Goal: Information Seeking & Learning: Learn about a topic

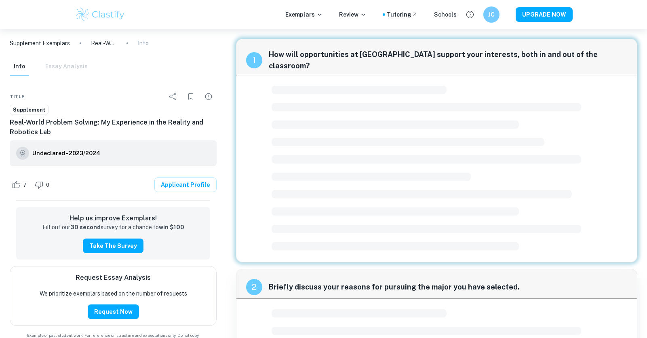
click at [87, 18] on img at bounding box center [100, 14] width 51 height 16
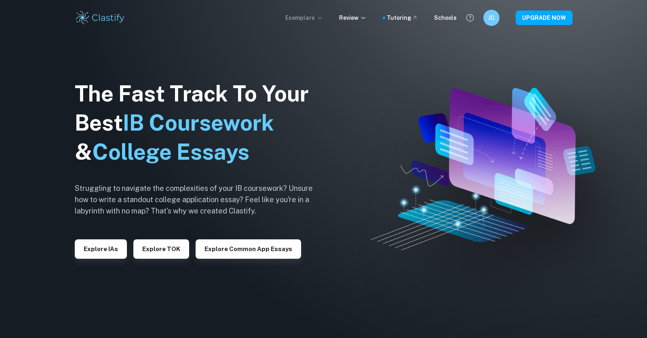
click at [314, 17] on p "Exemplars" at bounding box center [304, 17] width 38 height 9
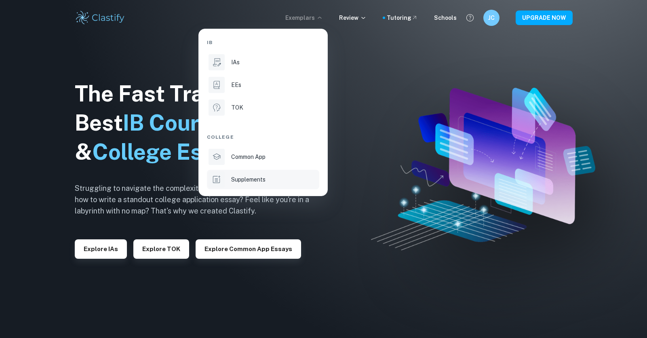
click at [281, 178] on div "Supplements" at bounding box center [274, 179] width 87 height 9
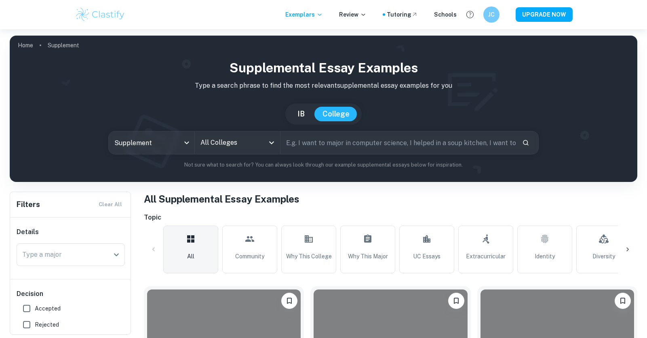
click at [316, 137] on input "text" at bounding box center [398, 142] width 235 height 23
type input "[GEOGRAPHIC_DATA][US_STATE]"
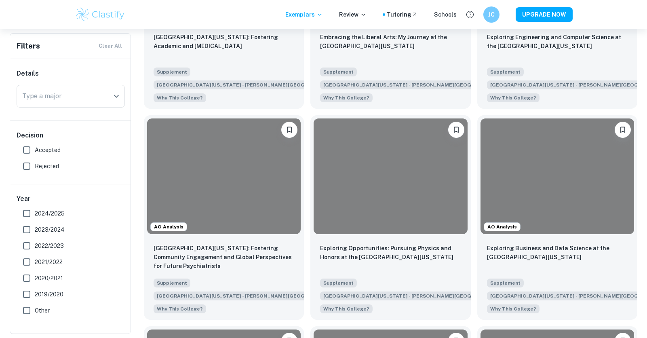
scroll to position [674, 0]
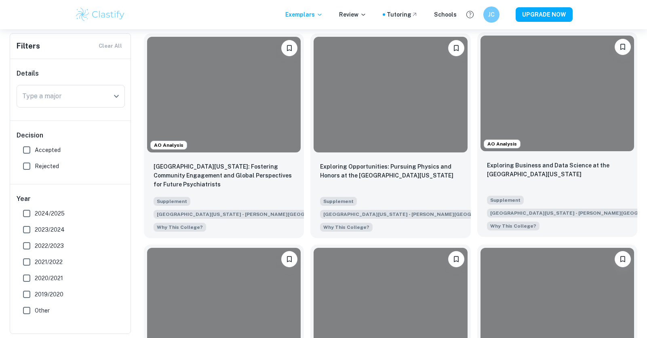
click at [522, 111] on div at bounding box center [558, 93] width 154 height 115
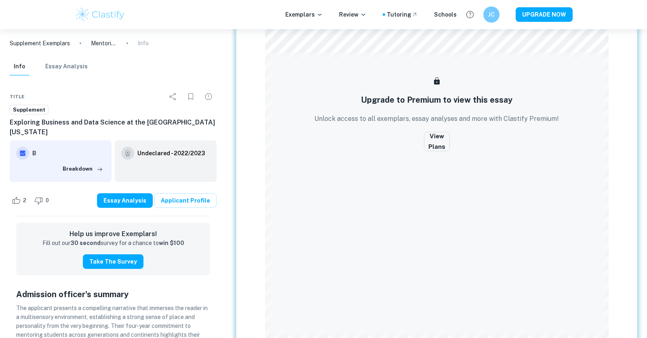
scroll to position [506, 0]
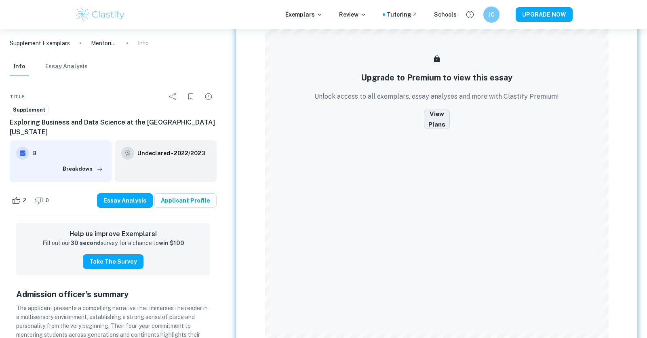
click at [440, 111] on button "View Plans" at bounding box center [437, 119] width 26 height 19
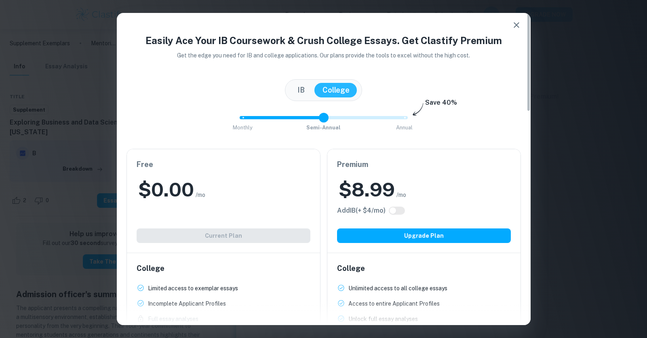
type input "0"
drag, startPoint x: 405, startPoint y: 118, endPoint x: 239, endPoint y: 116, distance: 165.8
click at [239, 116] on span at bounding box center [243, 118] width 10 height 10
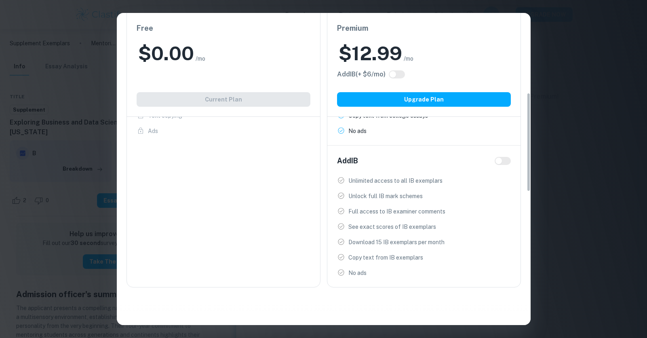
scroll to position [252, 0]
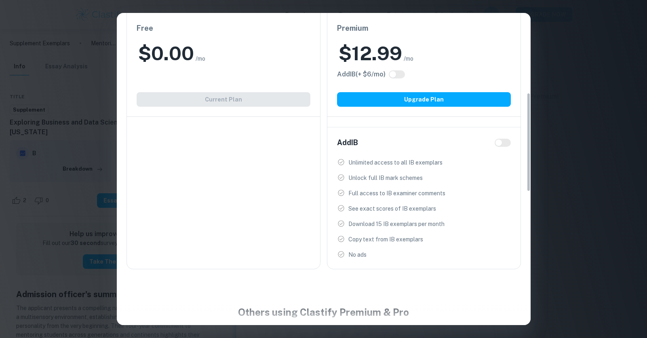
click at [616, 64] on div "Easily Ace Your IB Coursework & Crush College Essays. Get Clastify Premium Get …" at bounding box center [323, 169] width 647 height 338
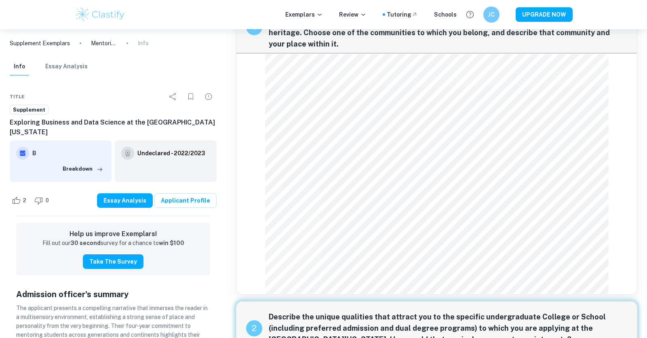
scroll to position [0, 0]
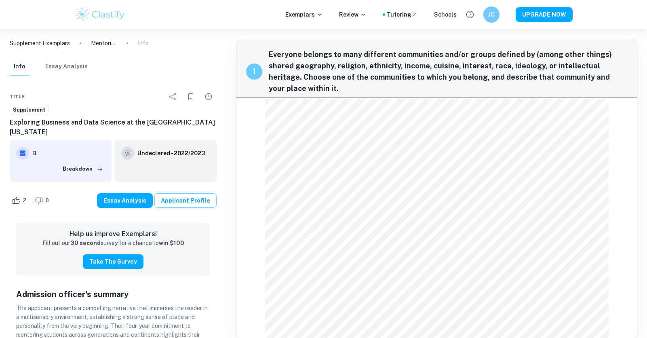
click at [207, 193] on link "Applicant Profile" at bounding box center [185, 200] width 62 height 15
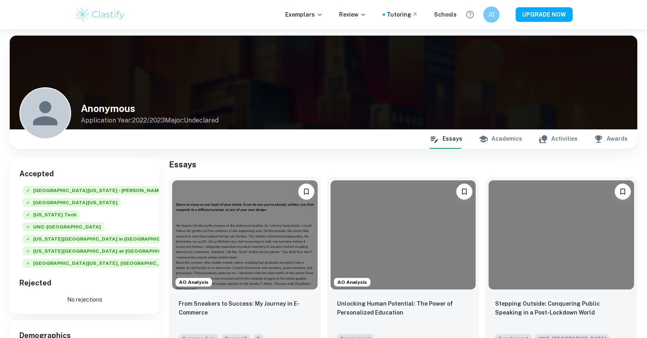
click at [508, 140] on button "Academics" at bounding box center [501, 138] width 44 height 19
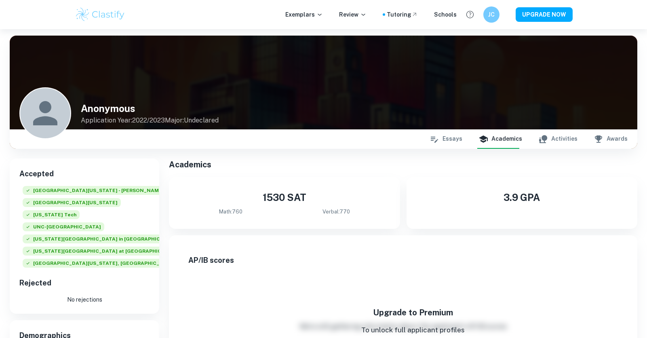
click at [563, 140] on button "Activities" at bounding box center [558, 138] width 39 height 19
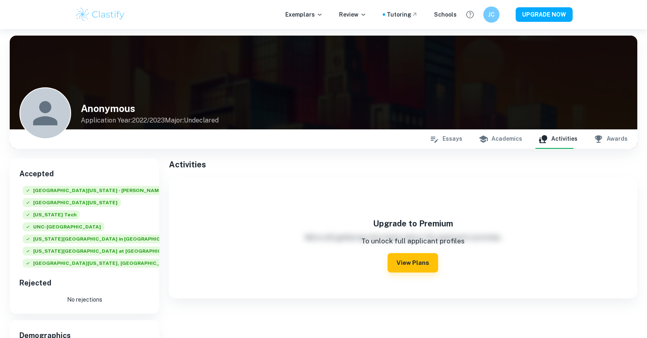
click at [624, 142] on button "Awards" at bounding box center [611, 138] width 34 height 19
click at [453, 143] on button "Essays" at bounding box center [446, 138] width 33 height 19
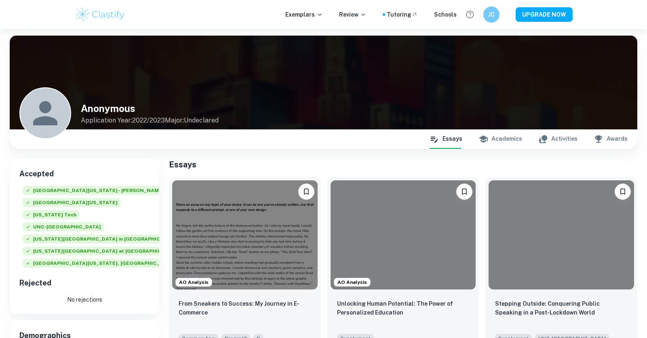
click at [505, 142] on button "Academics" at bounding box center [501, 138] width 44 height 19
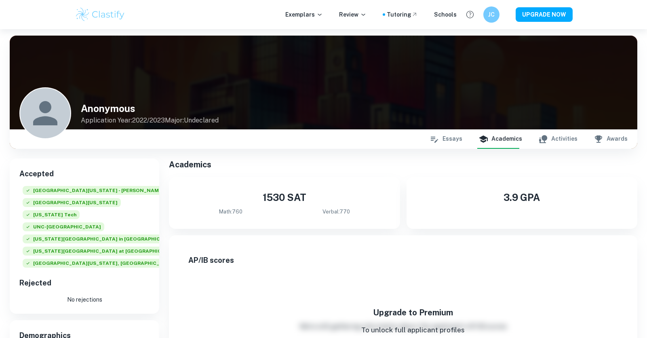
click at [565, 145] on button "Activities" at bounding box center [558, 138] width 39 height 19
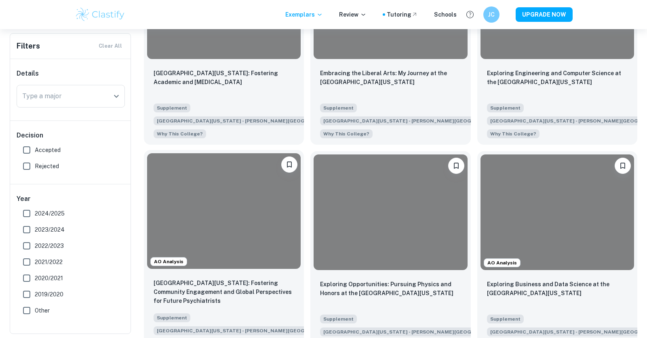
scroll to position [558, 0]
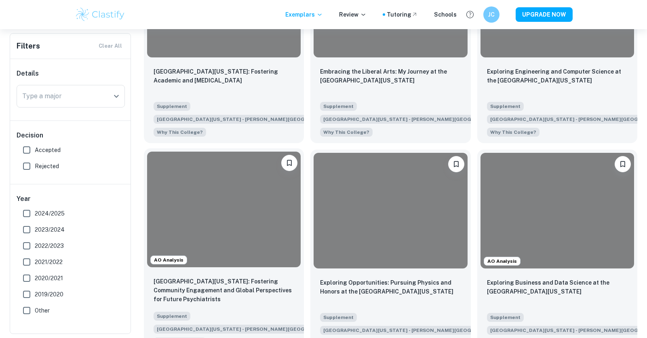
click at [210, 173] on div at bounding box center [224, 209] width 154 height 115
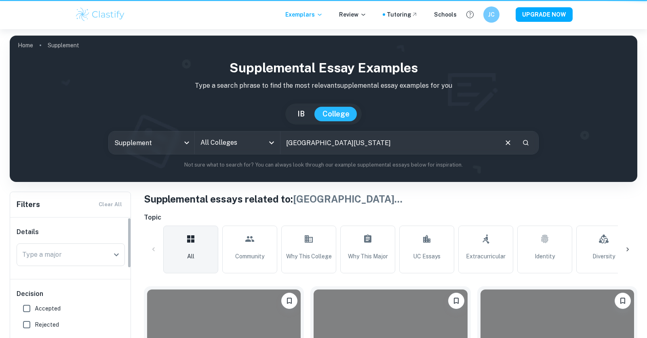
scroll to position [558, 0]
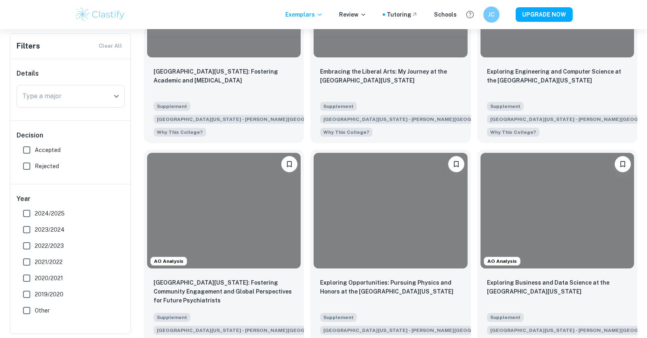
click at [48, 154] on span "Accepted" at bounding box center [48, 150] width 26 height 9
click at [35, 154] on input "Accepted" at bounding box center [27, 150] width 16 height 16
click at [48, 154] on span "Accepted" at bounding box center [48, 150] width 26 height 9
click at [35, 154] on input "Accepted" at bounding box center [27, 150] width 16 height 16
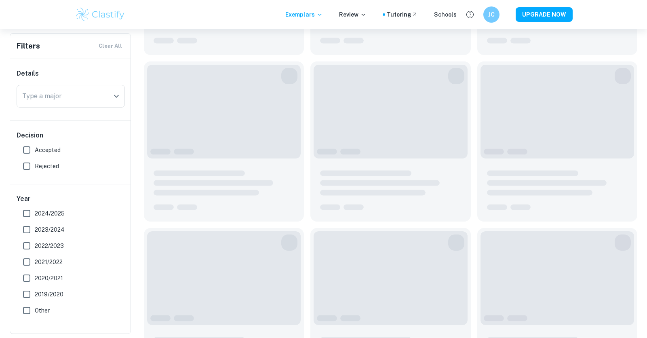
click at [13, 161] on div "Decision Accepted Rejected" at bounding box center [70, 152] width 121 height 63
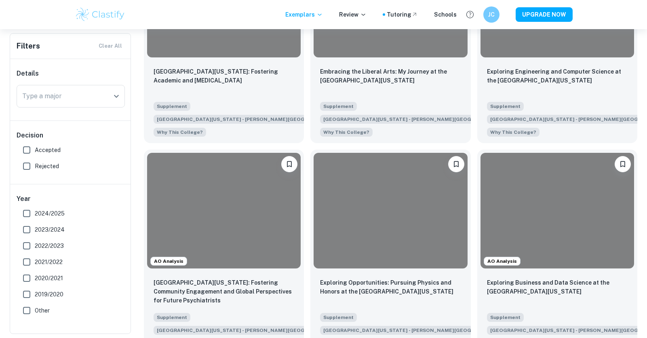
click at [29, 153] on input "Accepted" at bounding box center [27, 150] width 16 height 16
checkbox input "true"
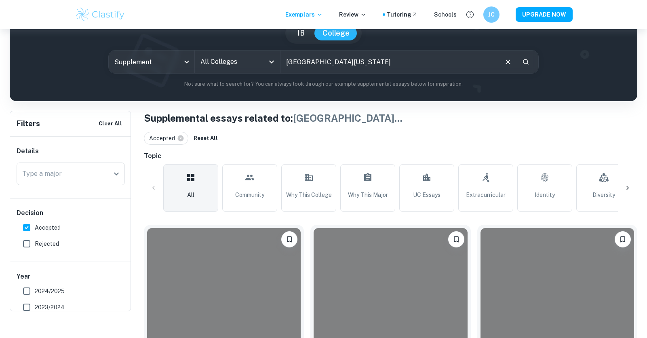
scroll to position [131, 0]
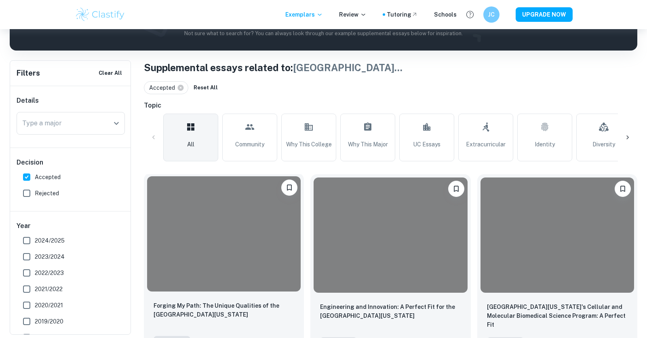
click at [199, 232] on div at bounding box center [224, 233] width 154 height 115
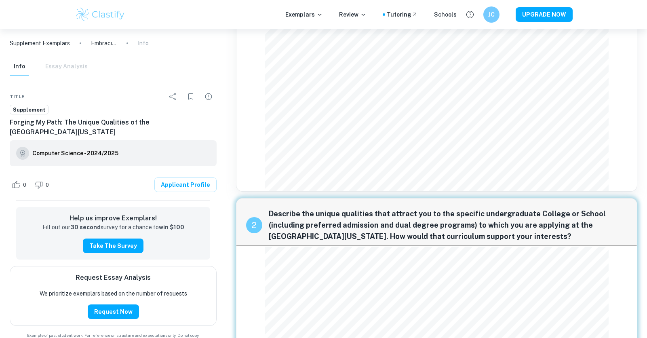
scroll to position [193, 0]
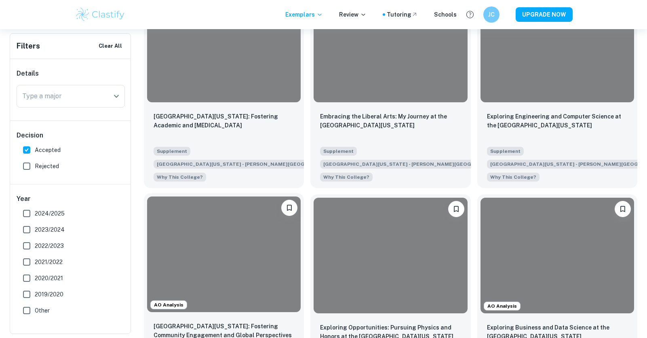
scroll to position [551, 0]
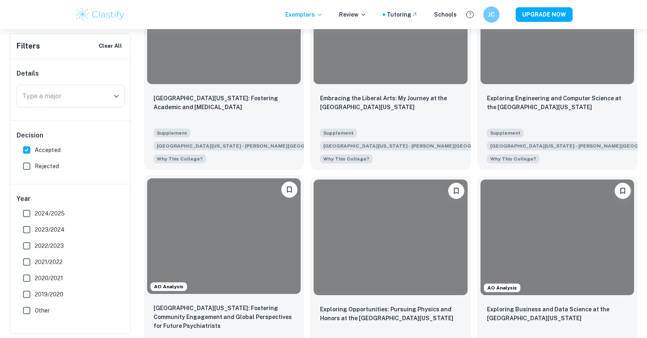
click at [219, 190] on div at bounding box center [224, 235] width 154 height 115
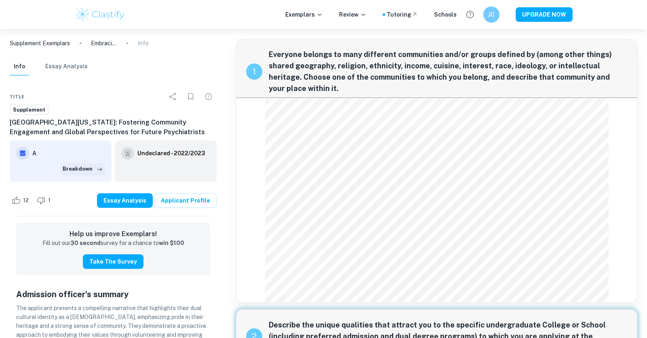
click at [87, 171] on button "Breakdown" at bounding box center [83, 169] width 44 height 12
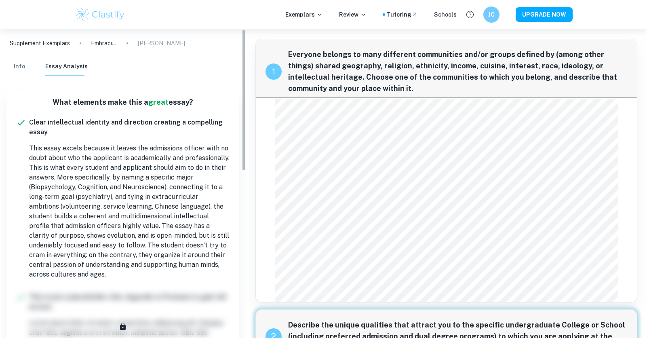
click at [22, 68] on button "Info" at bounding box center [19, 67] width 19 height 18
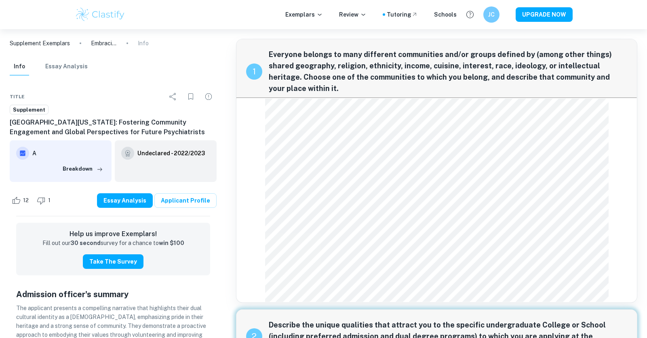
click at [144, 154] on h6 "Undeclared - 2022/2023" at bounding box center [171, 153] width 68 height 9
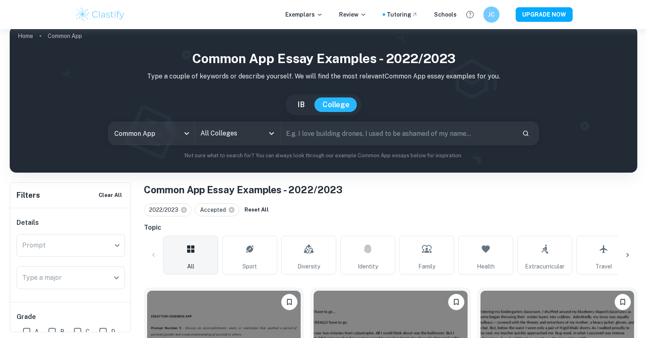
scroll to position [9, 0]
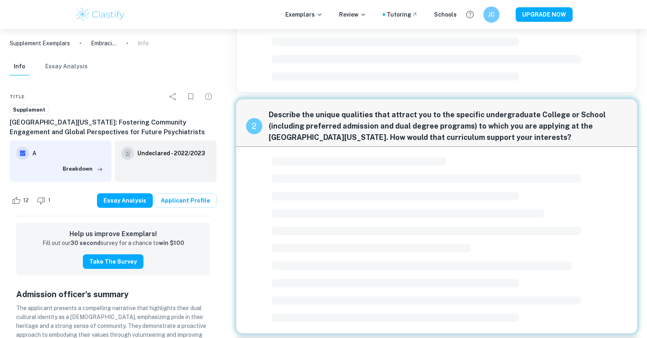
scroll to position [193, 0]
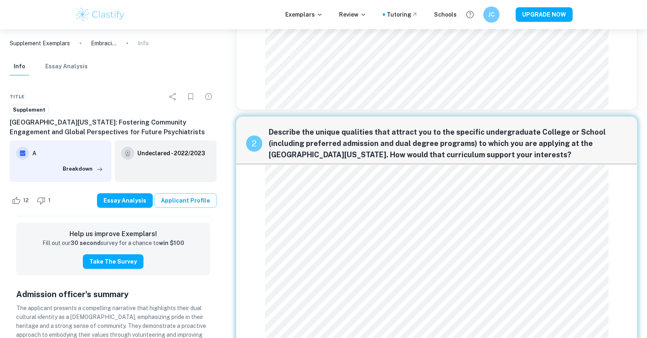
click at [205, 199] on link "Applicant Profile" at bounding box center [185, 200] width 62 height 15
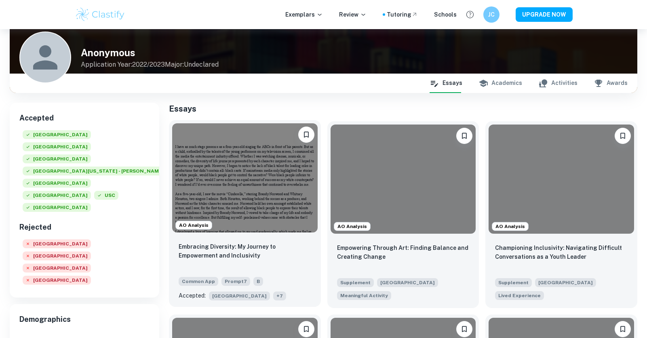
scroll to position [62, 0]
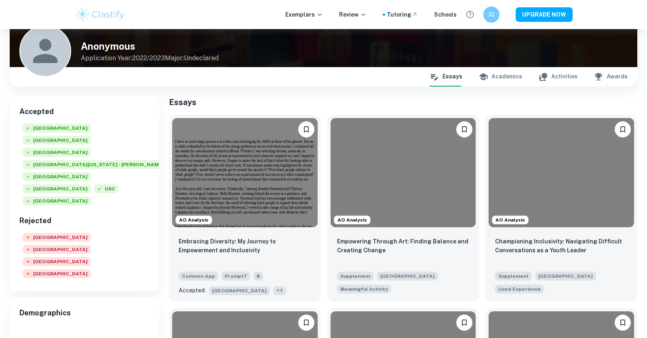
click at [501, 75] on button "Academics" at bounding box center [501, 76] width 44 height 19
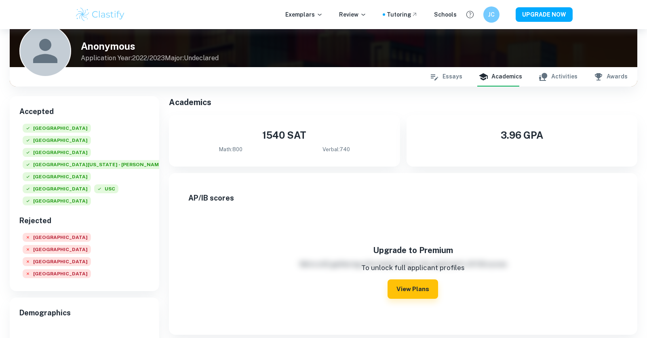
click at [551, 76] on button "Activities" at bounding box center [558, 76] width 39 height 19
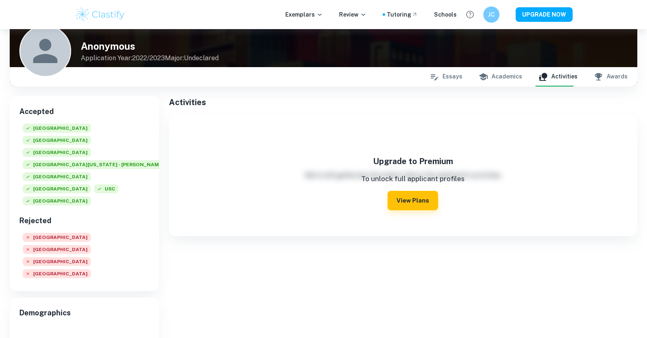
click at [514, 76] on button "Academics" at bounding box center [501, 76] width 44 height 19
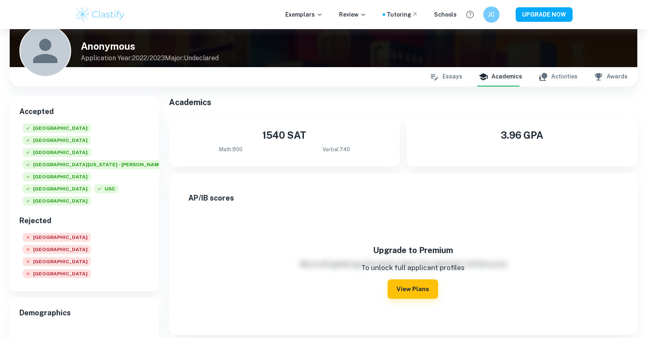
click at [607, 76] on button "Awards" at bounding box center [611, 76] width 34 height 19
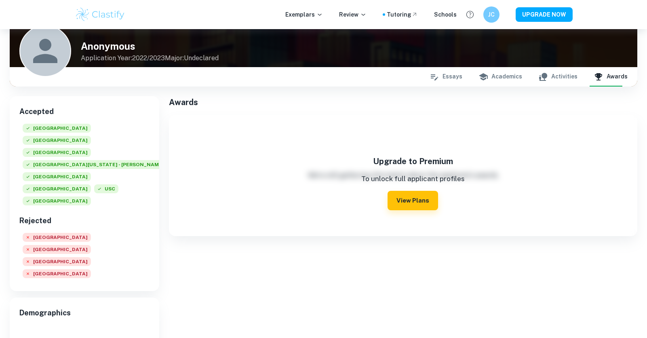
click at [488, 74] on icon "button" at bounding box center [484, 77] width 10 height 10
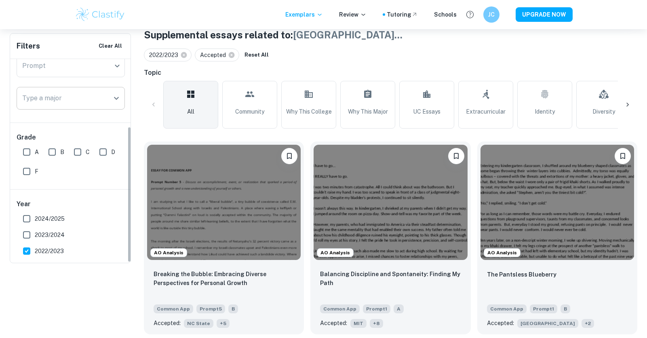
scroll to position [165, 0]
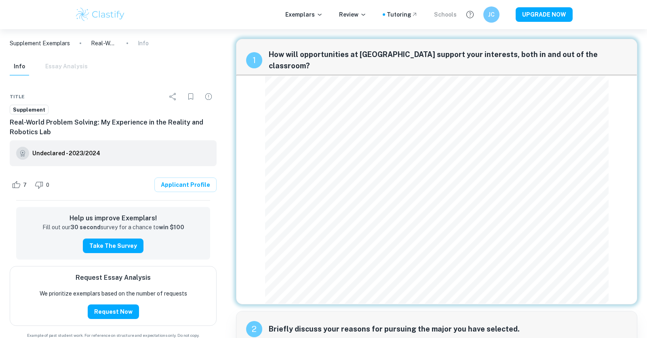
click at [444, 15] on div "Schools" at bounding box center [445, 14] width 23 height 9
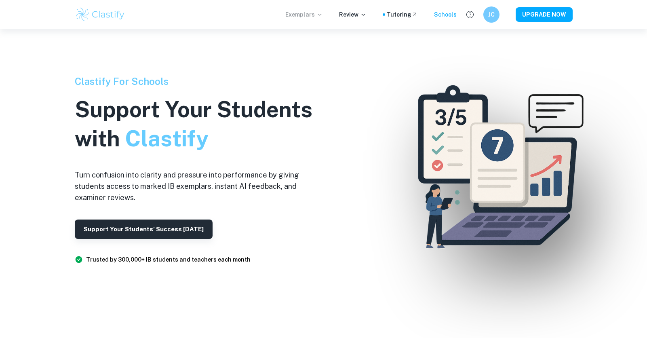
click at [312, 18] on p "Exemplars" at bounding box center [304, 14] width 38 height 9
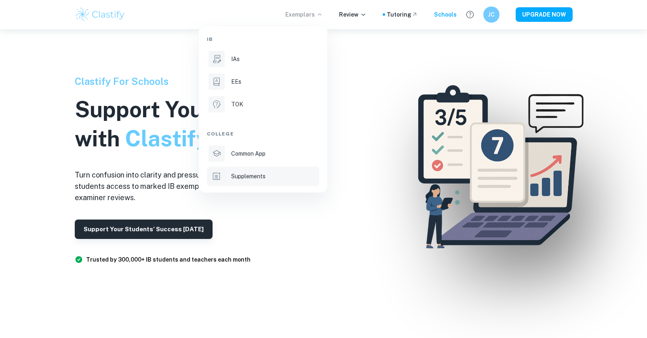
click at [247, 176] on p "Supplements" at bounding box center [248, 176] width 34 height 9
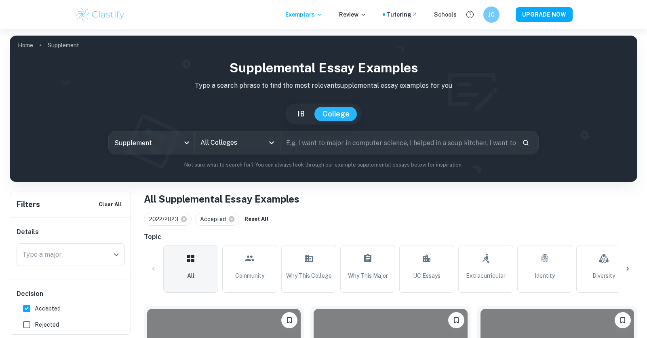
click at [288, 152] on input "text" at bounding box center [398, 142] width 235 height 23
type input "[GEOGRAPHIC_DATA][US_STATE]"
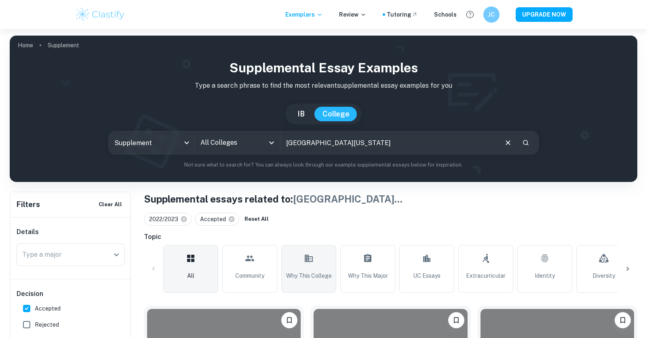
scroll to position [62, 0]
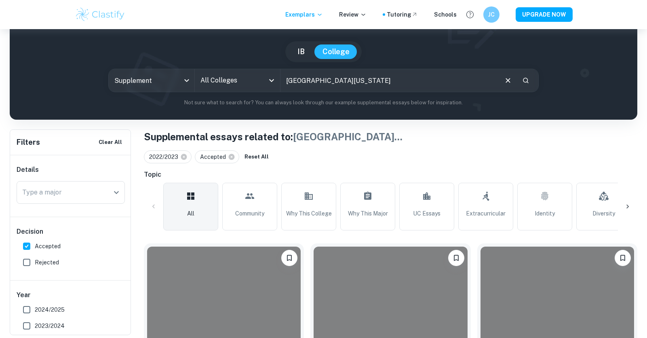
click at [235, 157] on div "Accepted" at bounding box center [217, 156] width 44 height 13
click at [230, 157] on icon at bounding box center [232, 157] width 6 height 6
checkbox input "false"
click at [186, 159] on icon at bounding box center [183, 156] width 7 height 7
checkbox input "false"
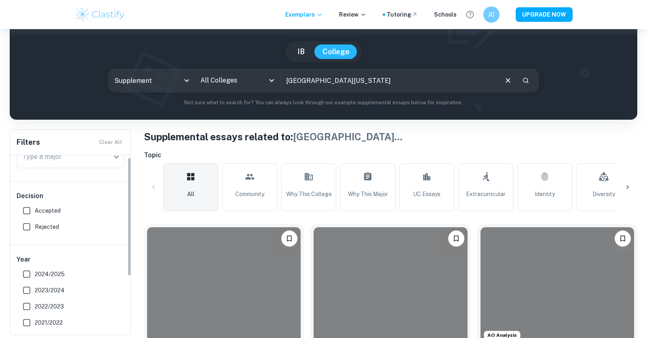
scroll to position [0, 0]
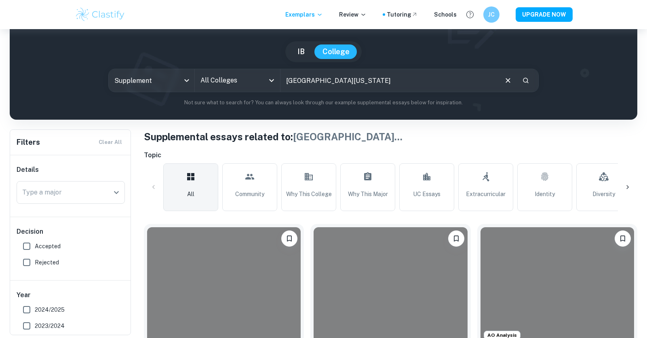
click at [41, 263] on span "Rejected" at bounding box center [47, 262] width 24 height 9
click at [35, 263] on input "Rejected" at bounding box center [27, 262] width 16 height 16
checkbox input "true"
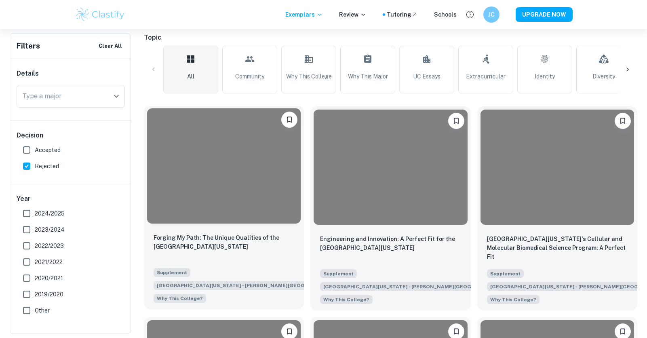
scroll to position [200, 0]
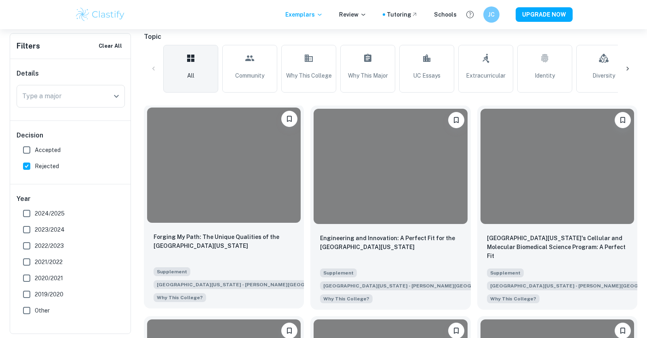
click at [178, 169] on div at bounding box center [224, 165] width 154 height 115
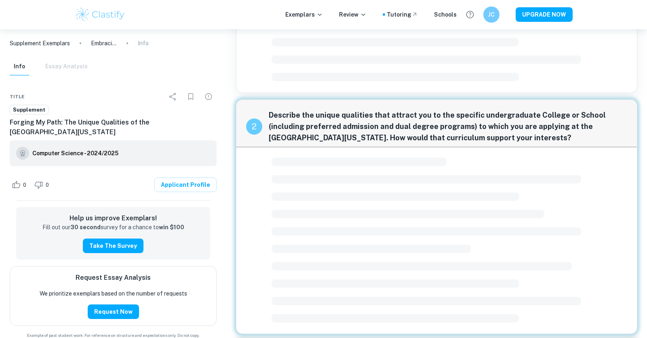
scroll to position [193, 0]
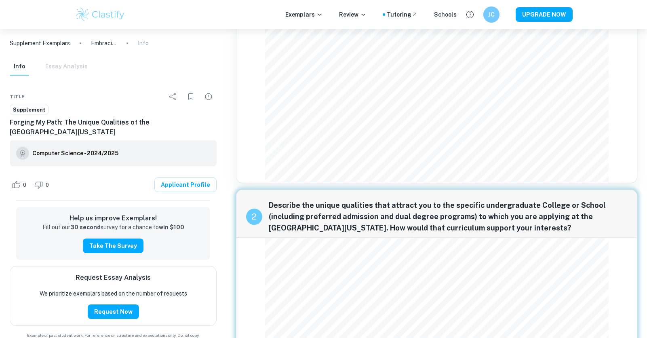
click at [87, 149] on h6 "Computer Science - 2024/2025" at bounding box center [75, 153] width 86 height 9
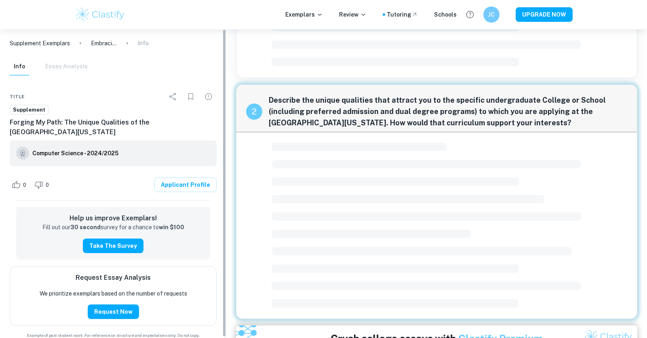
scroll to position [208, 0]
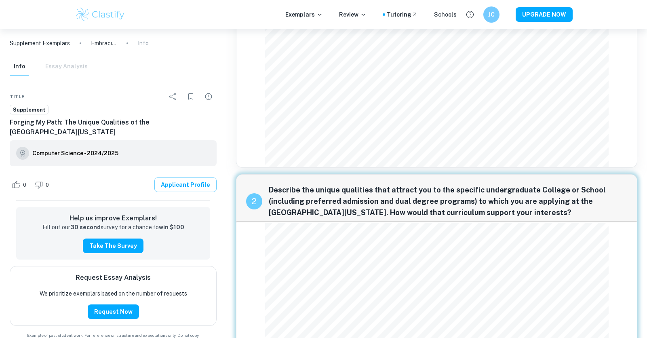
click at [178, 178] on link "Applicant Profile" at bounding box center [185, 185] width 62 height 15
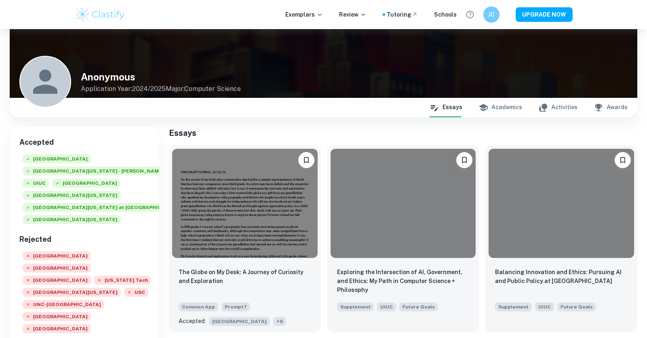
scroll to position [38, 0]
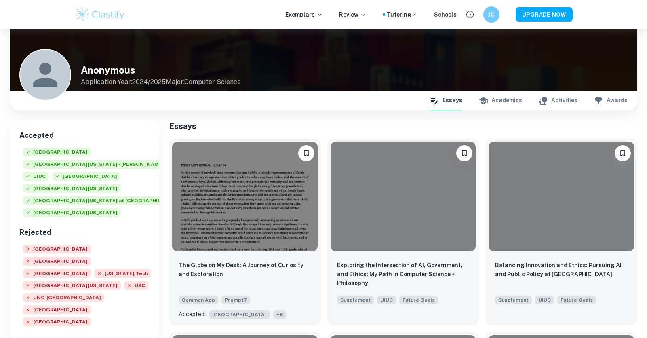
click at [501, 97] on button "Academics" at bounding box center [501, 100] width 44 height 19
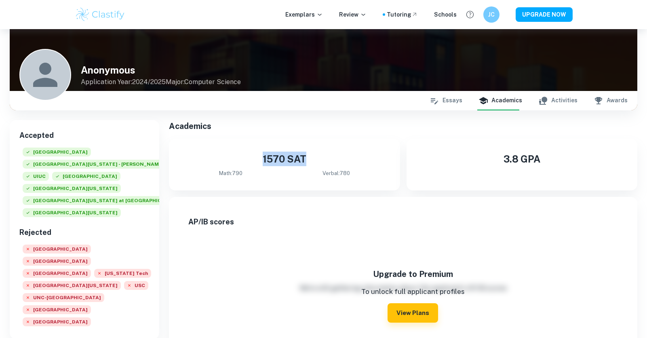
drag, startPoint x: 255, startPoint y: 153, endPoint x: 320, endPoint y: 158, distance: 65.3
click at [320, 158] on h4 "1570 SAT" at bounding box center [284, 159] width 205 height 15
click at [323, 122] on h5 "Academics" at bounding box center [403, 126] width 469 height 12
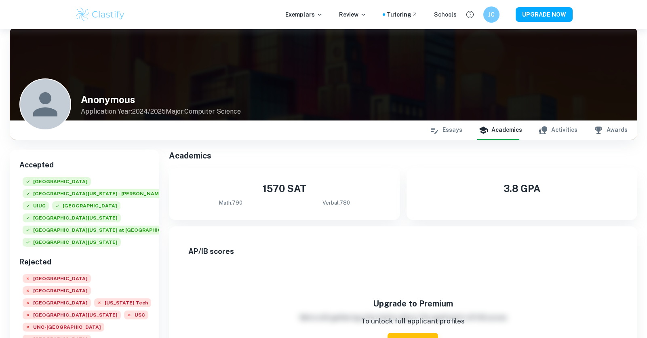
scroll to position [0, 0]
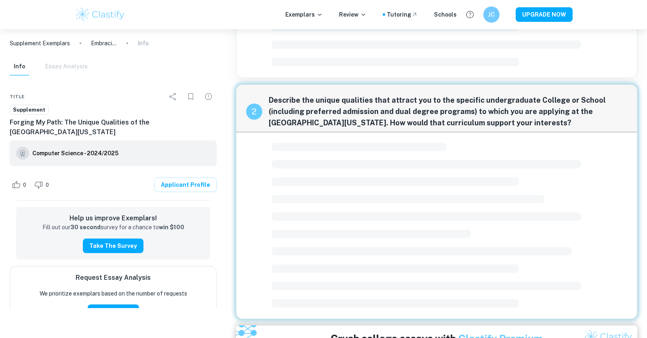
scroll to position [208, 0]
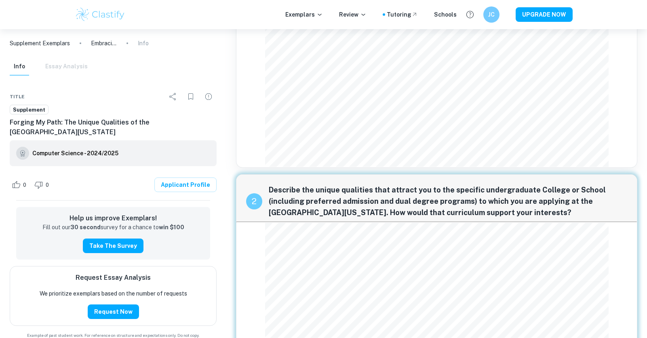
scroll to position [200, 0]
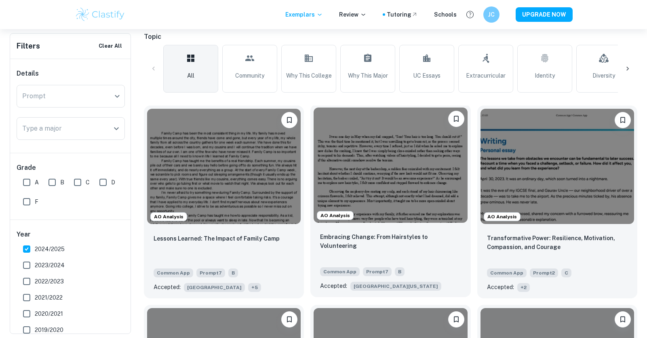
click at [346, 178] on img at bounding box center [391, 165] width 154 height 115
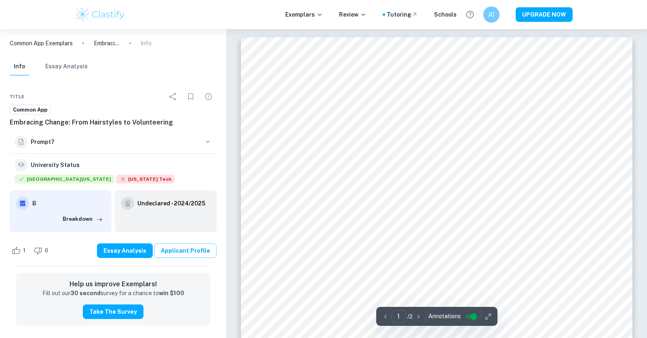
click at [173, 250] on link "Applicant Profile" at bounding box center [185, 250] width 62 height 15
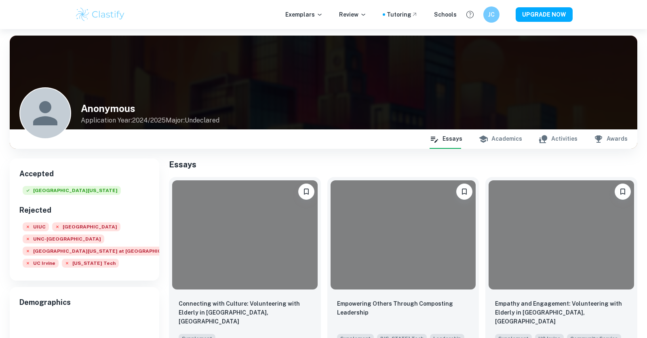
click at [522, 140] on button "Academics" at bounding box center [501, 138] width 44 height 19
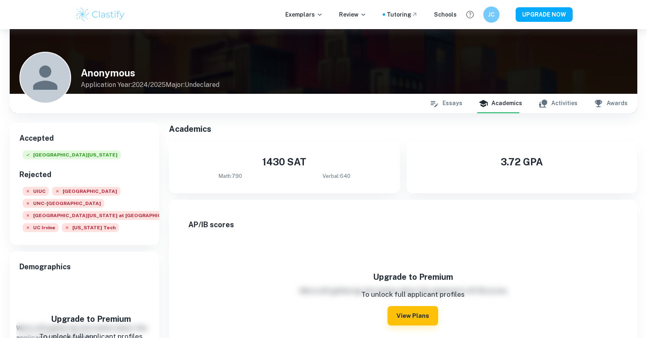
scroll to position [75, 0]
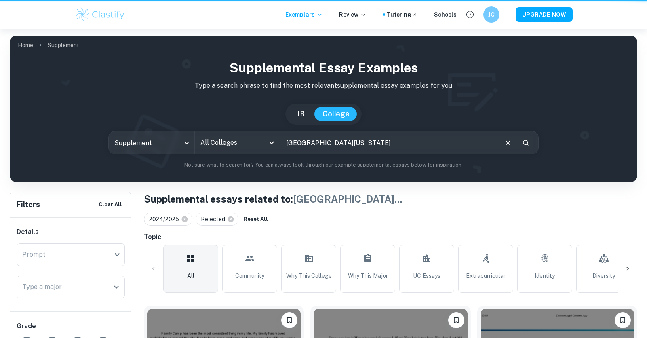
scroll to position [200, 0]
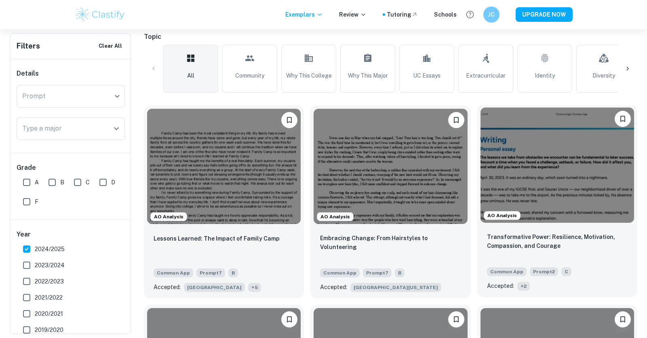
click at [584, 183] on img at bounding box center [558, 165] width 154 height 115
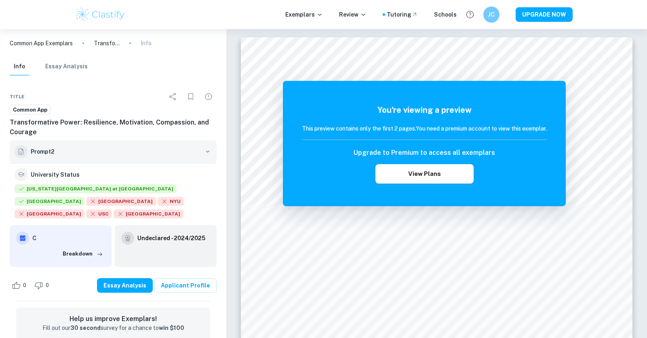
click at [106, 152] on h6 "Prompt 2" at bounding box center [116, 151] width 170 height 9
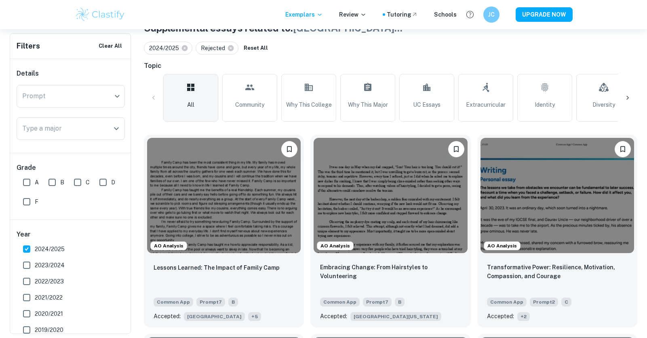
scroll to position [122, 0]
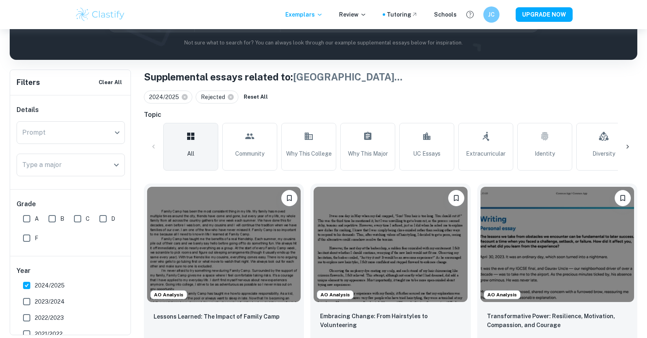
click at [26, 282] on input "2024/2025" at bounding box center [27, 285] width 16 height 16
checkbox input "false"
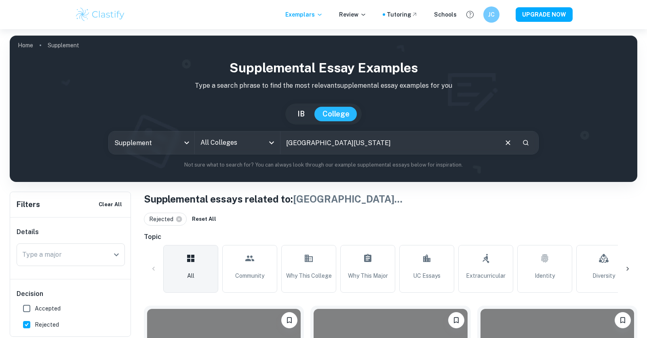
scroll to position [15, 0]
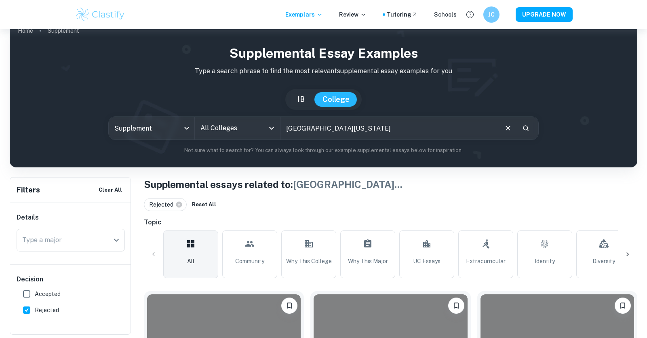
click at [182, 202] on div "Rejected" at bounding box center [165, 204] width 43 height 13
click at [179, 204] on icon at bounding box center [179, 205] width 6 height 6
checkbox input "false"
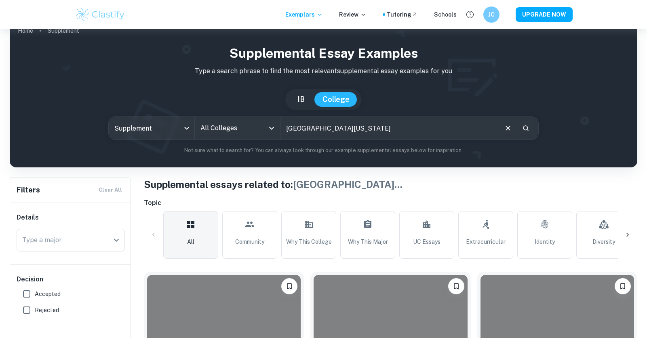
scroll to position [173, 0]
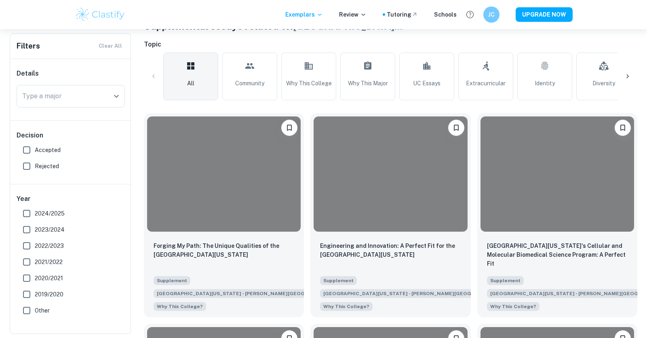
click at [25, 150] on input "Accepted" at bounding box center [27, 150] width 16 height 16
checkbox input "true"
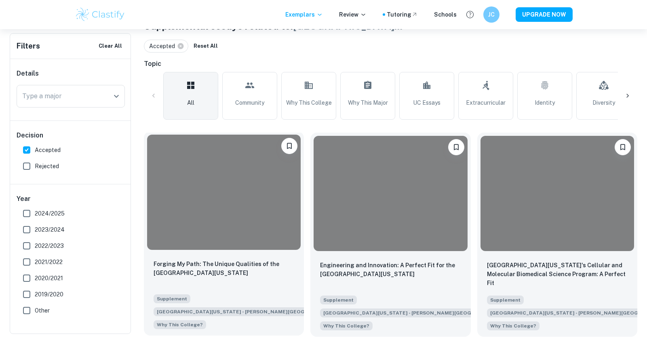
click at [188, 189] on div at bounding box center [224, 192] width 154 height 115
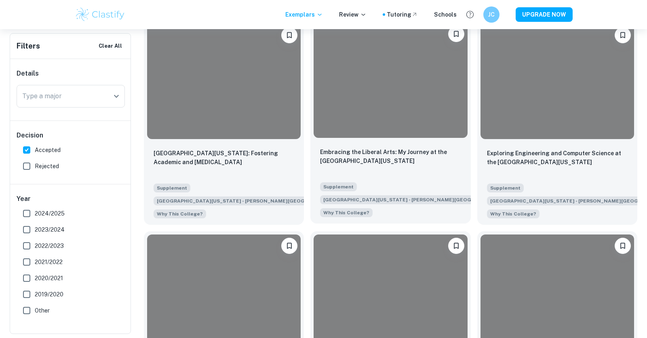
scroll to position [608, 0]
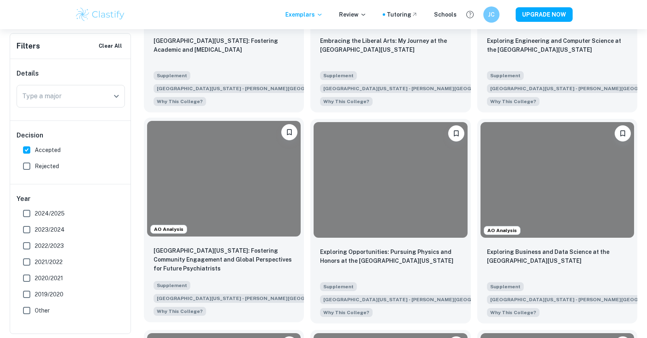
click at [257, 175] on div at bounding box center [224, 178] width 154 height 115
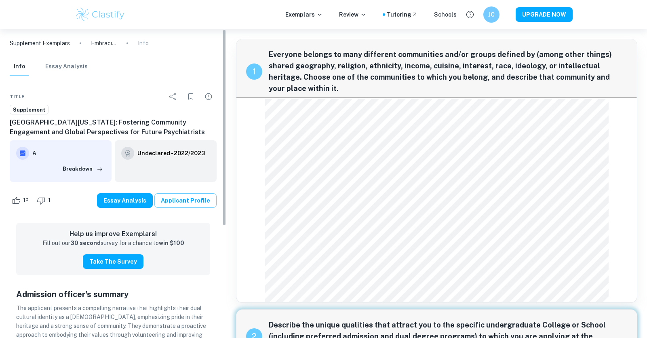
click at [199, 199] on link "Applicant Profile" at bounding box center [185, 200] width 62 height 15
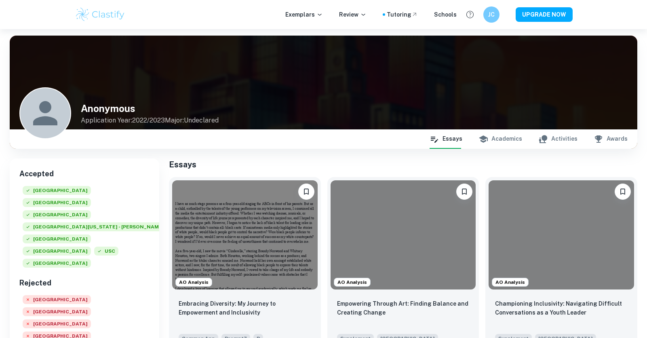
click at [497, 141] on button "Academics" at bounding box center [501, 138] width 44 height 19
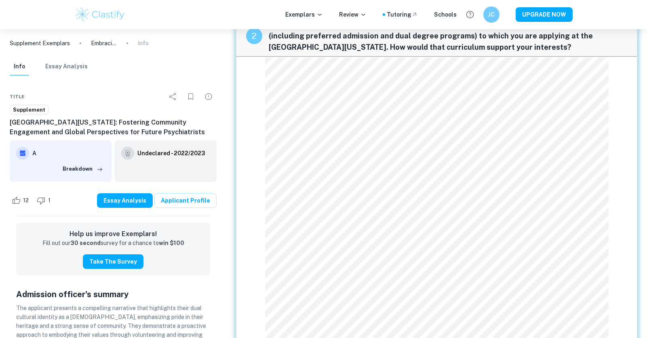
scroll to position [292, 0]
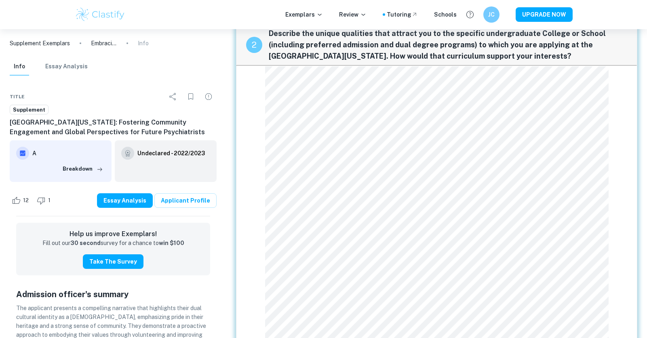
click at [258, 137] on div "2 Describe the unique qualities that attract you to the specific undergraduate …" at bounding box center [437, 205] width 402 height 375
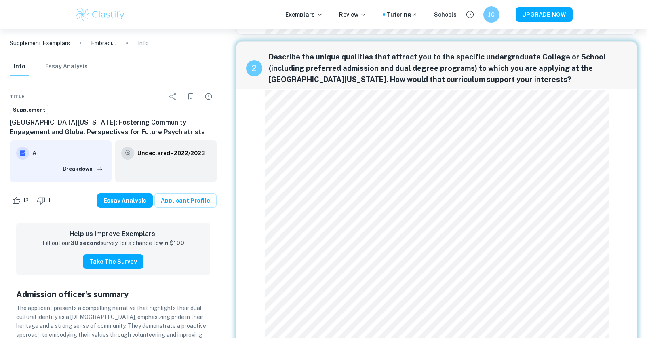
scroll to position [262, 0]
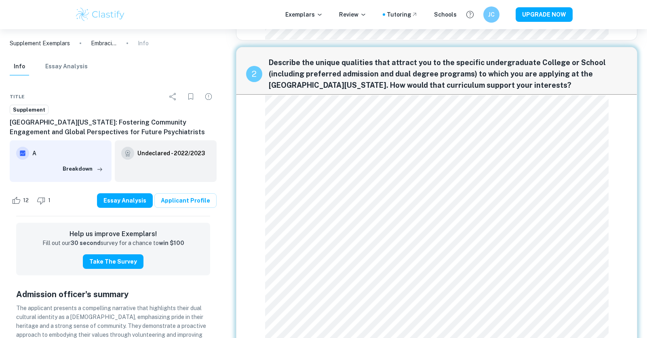
click at [237, 111] on div "2 Describe the unique qualities that attract you to the specific undergraduate …" at bounding box center [437, 234] width 402 height 375
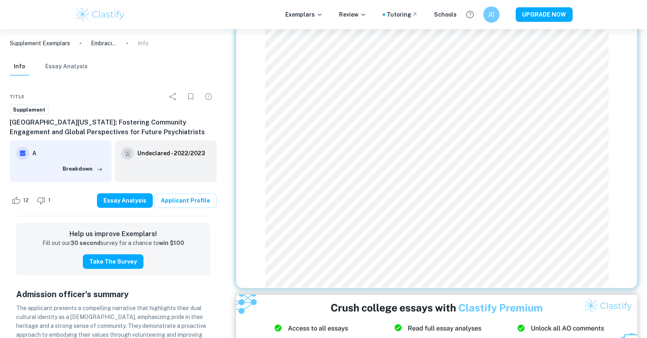
scroll to position [398, 0]
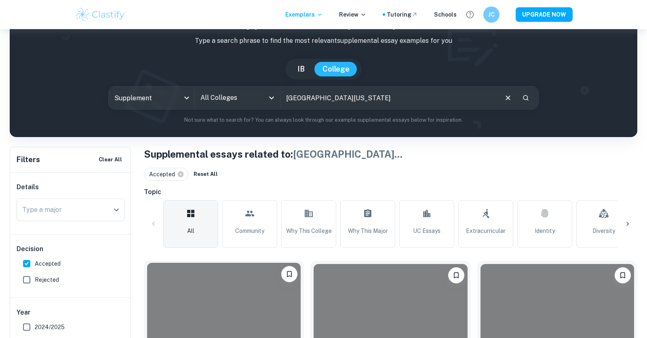
scroll to position [214, 0]
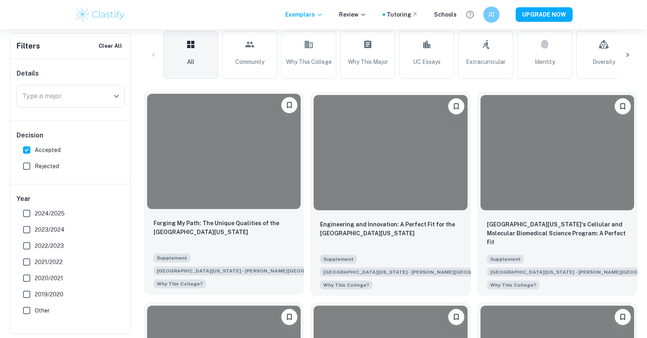
click at [228, 169] on div at bounding box center [224, 151] width 154 height 115
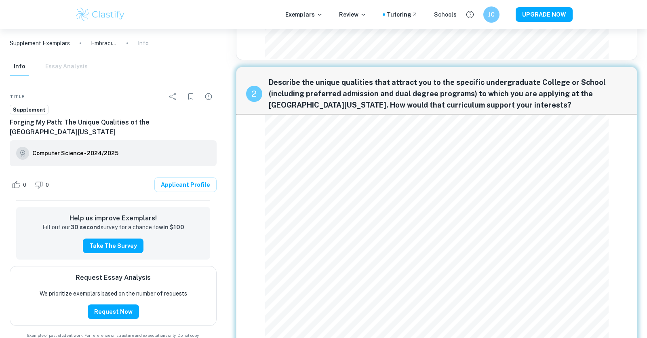
scroll to position [360, 0]
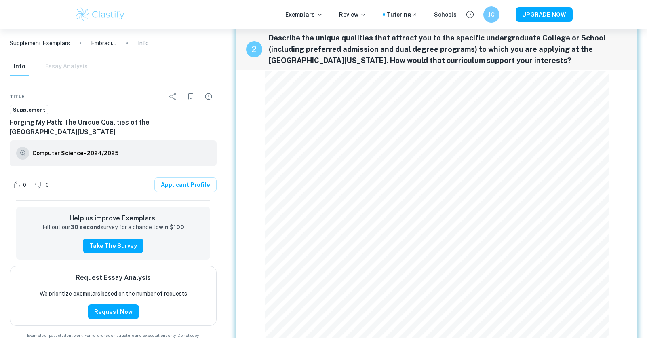
click at [326, 117] on div "2 Describe the unique qualities that attract you to the specific undergraduate …" at bounding box center [437, 295] width 402 height 546
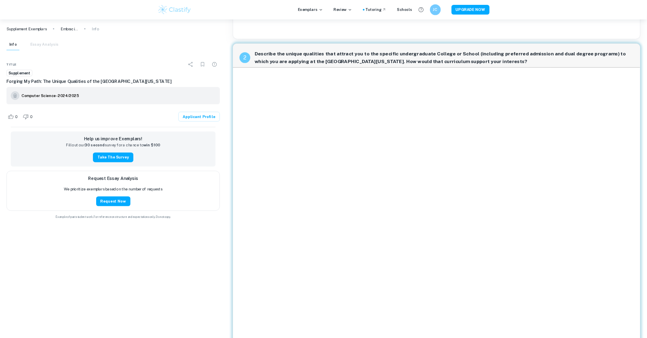
scroll to position [295, 0]
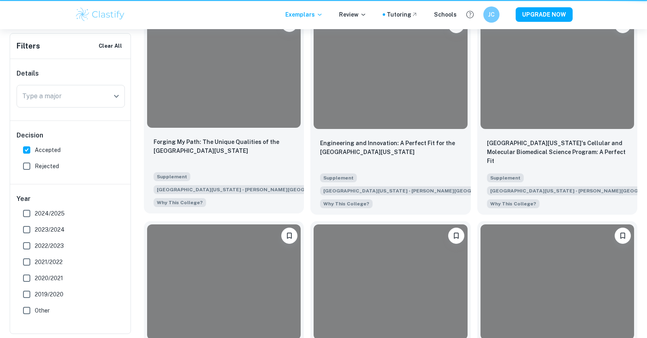
scroll to position [214, 0]
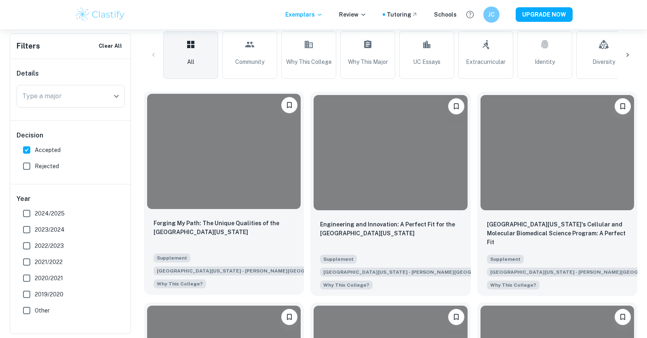
click at [201, 127] on div at bounding box center [224, 151] width 154 height 115
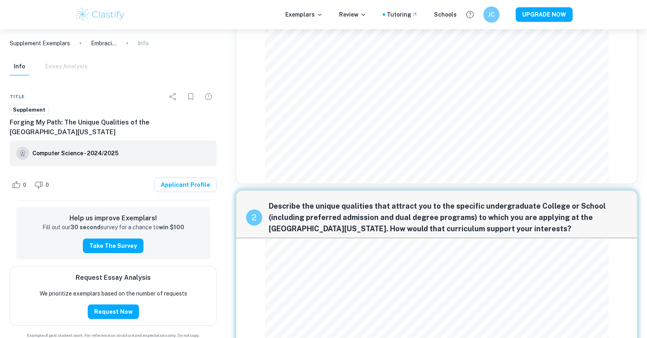
scroll to position [193, 0]
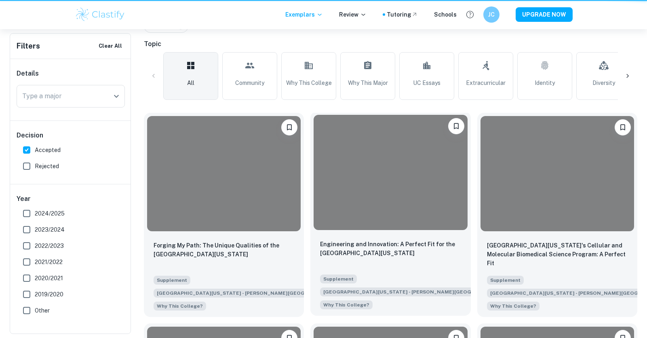
scroll to position [214, 0]
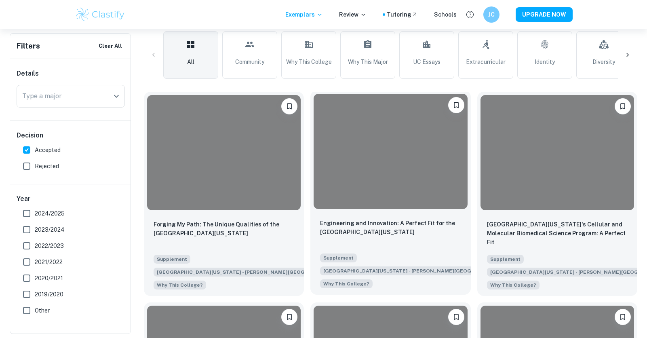
click at [379, 207] on div at bounding box center [391, 151] width 154 height 115
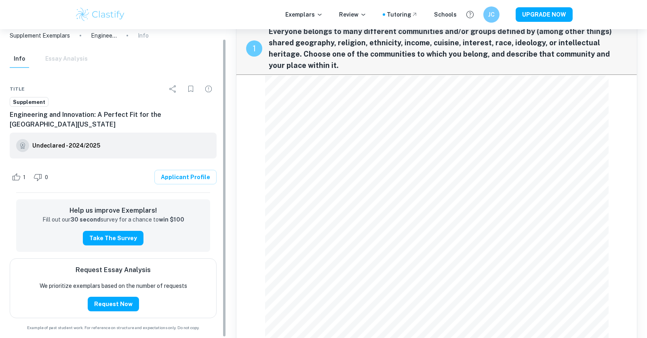
scroll to position [11, 0]
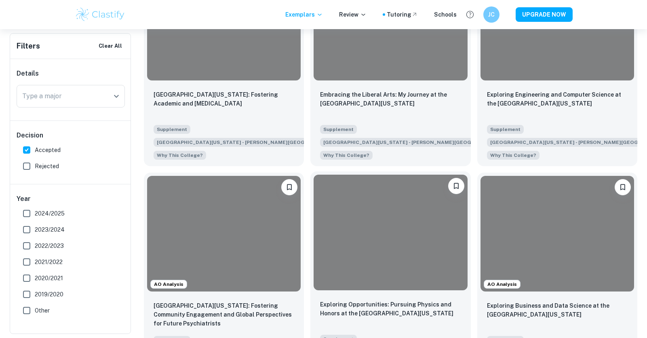
scroll to position [605, 0]
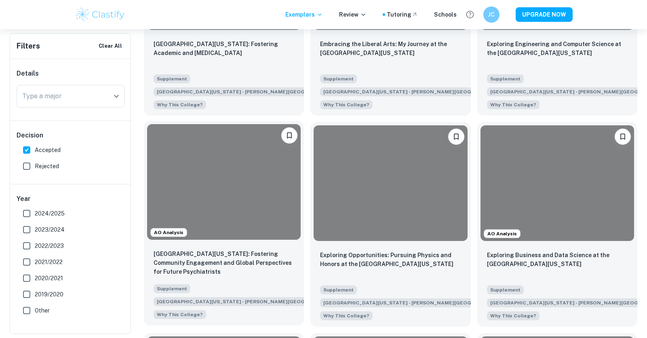
click at [244, 185] on div at bounding box center [224, 181] width 154 height 115
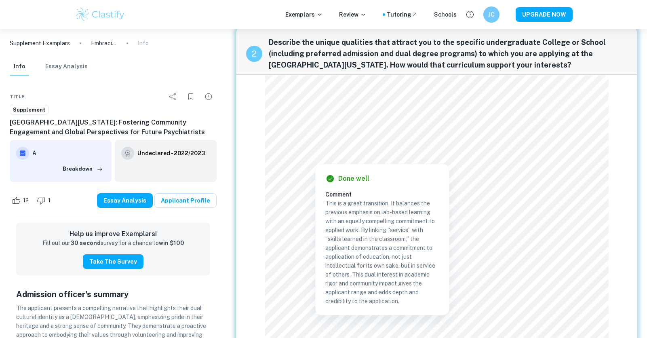
scroll to position [290, 0]
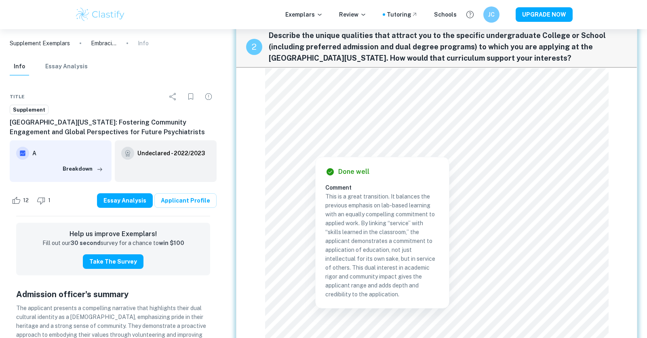
click at [255, 192] on div "2 Describe the unique qualities that attract you to the specific undergraduate …" at bounding box center [437, 207] width 402 height 375
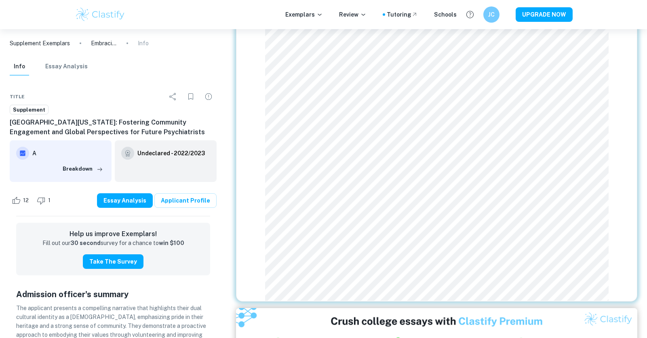
scroll to position [384, 0]
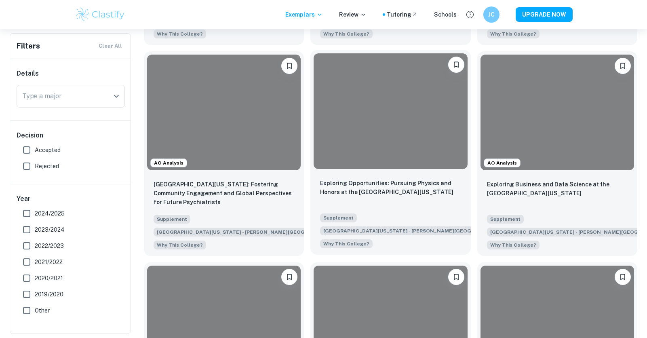
scroll to position [590, 0]
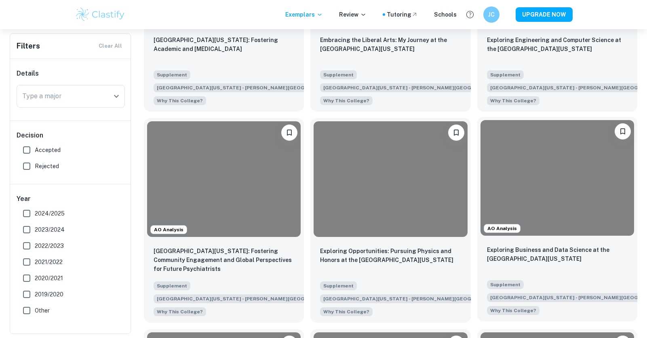
click at [510, 179] on div at bounding box center [558, 177] width 154 height 115
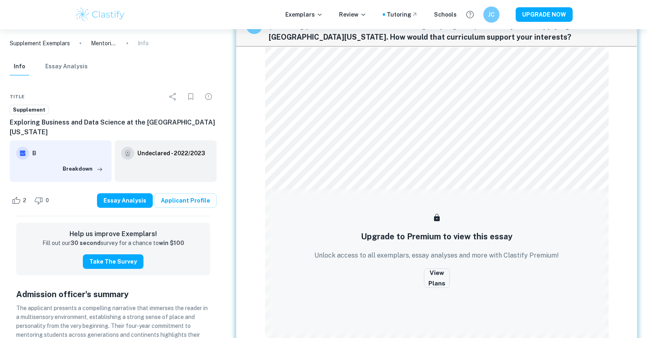
scroll to position [302, 0]
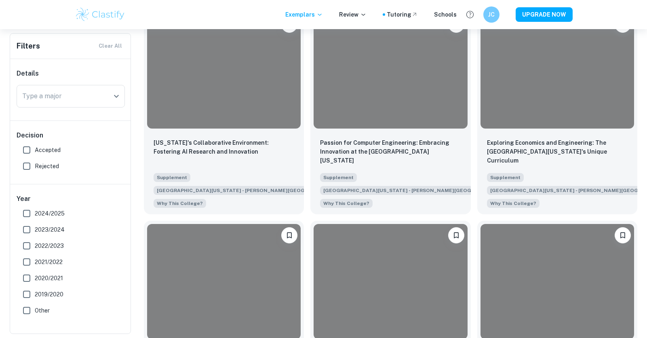
scroll to position [737, 0]
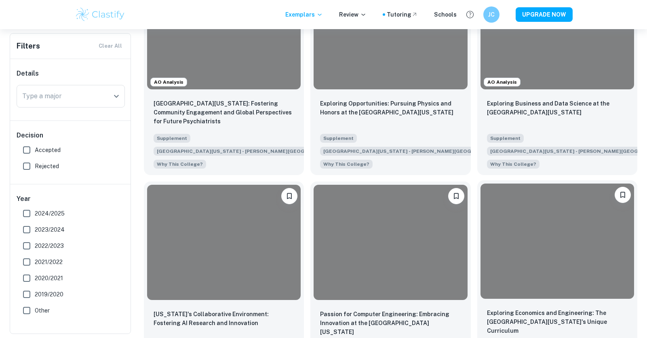
click at [543, 184] on div at bounding box center [558, 241] width 154 height 115
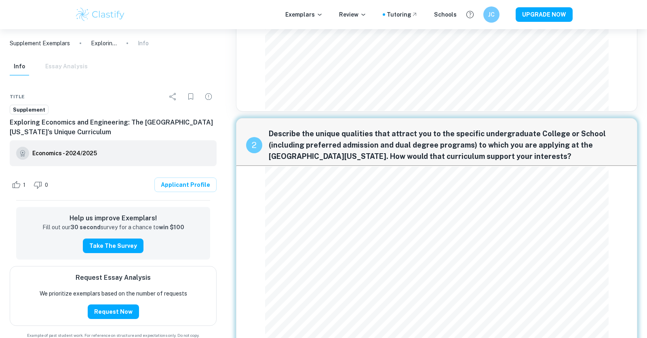
scroll to position [322, 0]
